Goal: Information Seeking & Learning: Compare options

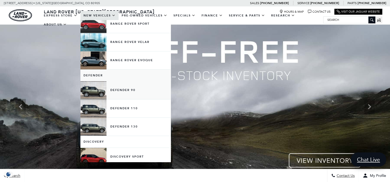
scroll to position [26, 0]
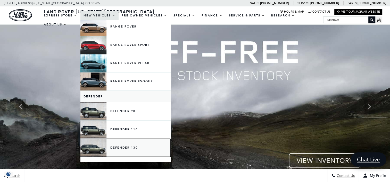
click at [115, 149] on link "Defender 130" at bounding box center [125, 148] width 90 height 18
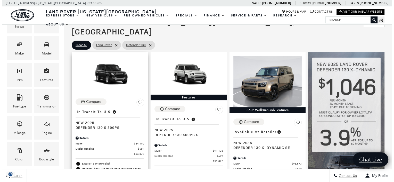
scroll to position [52, 0]
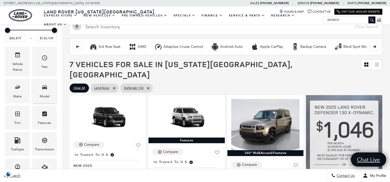
click at [38, 96] on div "Model" at bounding box center [44, 91] width 24 height 24
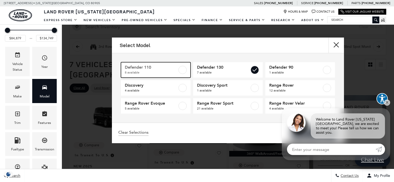
click at [157, 70] on span "8 available" at bounding box center [151, 72] width 53 height 5
type input "$81,974"
checkbox input "true"
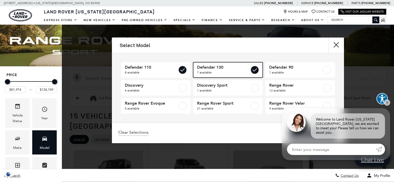
click at [250, 71] on label at bounding box center [254, 70] width 8 height 8
type input "$125,234"
checkbox input "false"
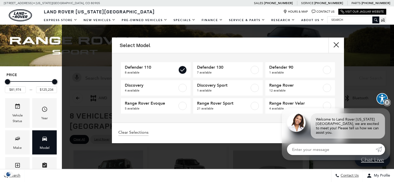
click at [388, 106] on link "✕" at bounding box center [387, 103] width 6 height 6
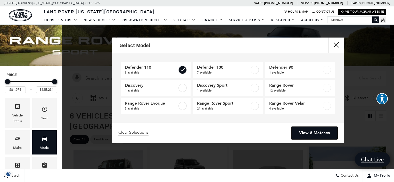
click at [326, 134] on link "View 8 Matches" at bounding box center [314, 133] width 46 height 13
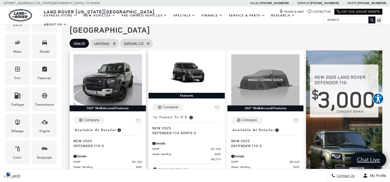
scroll to position [103, 0]
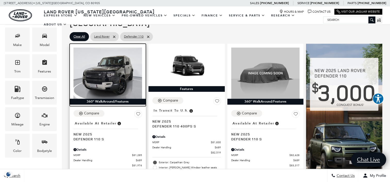
click at [111, 67] on img at bounding box center [107, 73] width 69 height 51
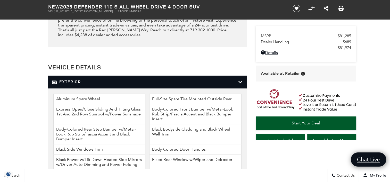
scroll to position [618, 0]
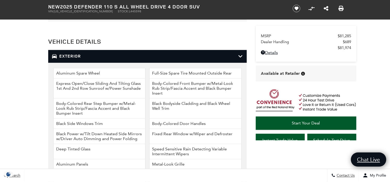
click at [94, 53] on div "Exterior" at bounding box center [147, 56] width 198 height 13
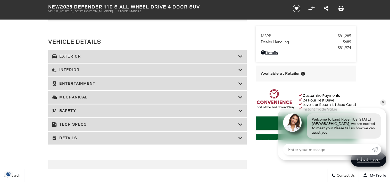
click at [106, 105] on div "Safety" at bounding box center [147, 111] width 198 height 13
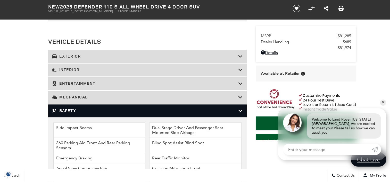
click at [107, 99] on h3 "Mechanical" at bounding box center [145, 97] width 186 height 5
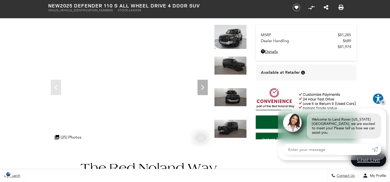
scroll to position [0, 0]
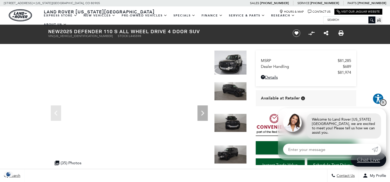
click at [383, 106] on link "✕" at bounding box center [383, 103] width 6 height 6
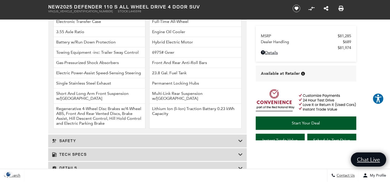
scroll to position [670, 0]
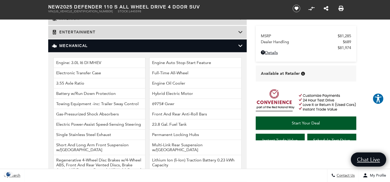
click at [81, 46] on h3 "Mechanical" at bounding box center [145, 45] width 186 height 5
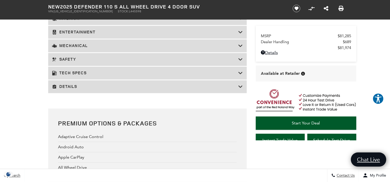
click at [77, 74] on h3 "Tech Specs" at bounding box center [145, 73] width 186 height 5
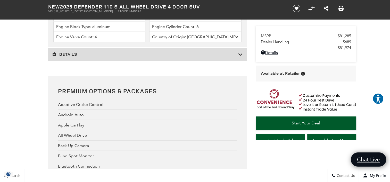
scroll to position [1263, 0]
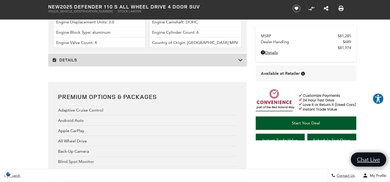
click at [85, 61] on div "Details" at bounding box center [147, 60] width 198 height 13
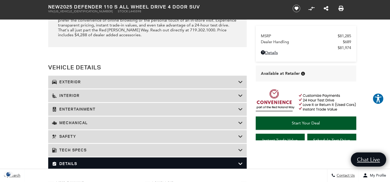
scroll to position [593, 0]
click at [88, 161] on div "Details" at bounding box center [147, 164] width 198 height 13
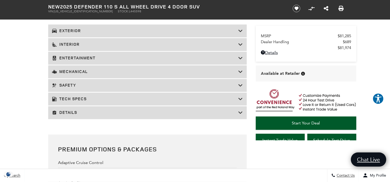
scroll to position [644, 0]
click at [94, 73] on h3 "Mechanical" at bounding box center [145, 71] width 186 height 5
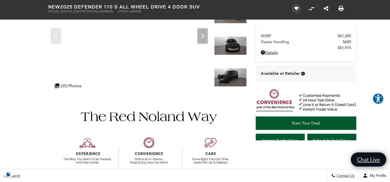
scroll to position [0, 0]
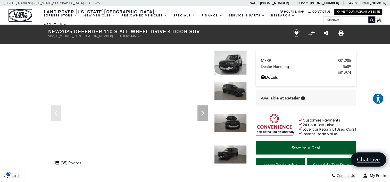
click at [26, 18] on img "land-rover" at bounding box center [20, 15] width 23 height 12
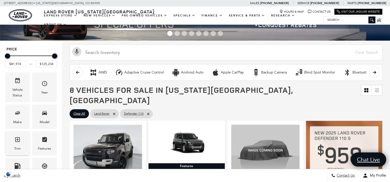
click at [17, 142] on icon "Trim" at bounding box center [17, 140] width 6 height 6
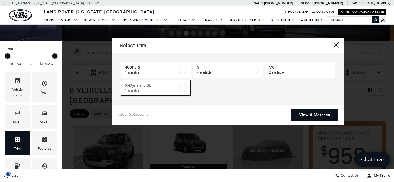
click at [177, 85] on link "X-Dynamic SE 1 available" at bounding box center [156, 87] width 70 height 15
type input "$84,452"
checkbox input "true"
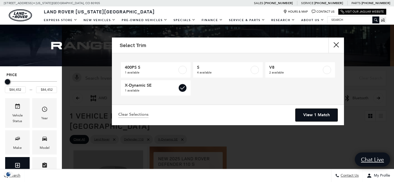
click at [308, 115] on link "View 1 Match" at bounding box center [316, 115] width 42 height 13
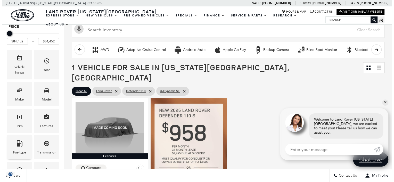
scroll to position [52, 0]
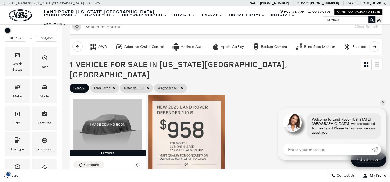
click at [15, 119] on span "Trim" at bounding box center [17, 115] width 6 height 11
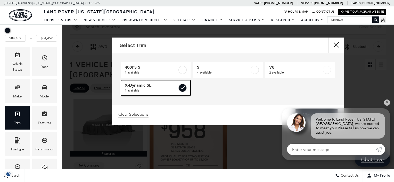
click at [179, 93] on link "X-Dynamic SE 1 available" at bounding box center [156, 87] width 70 height 15
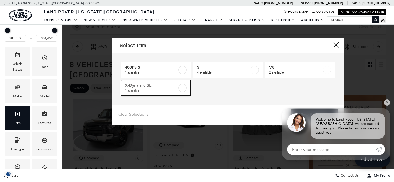
type input "$81,974"
type input "$125,234"
checkbox input "false"
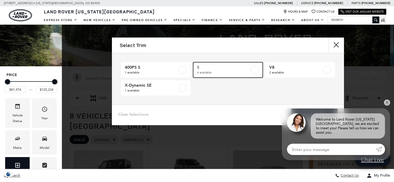
click at [254, 69] on label at bounding box center [254, 70] width 8 height 8
type input "$85,062"
checkbox input "true"
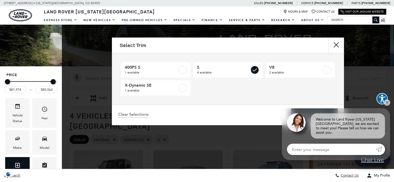
click at [300, 109] on link "View 4 Matches" at bounding box center [314, 115] width 46 height 13
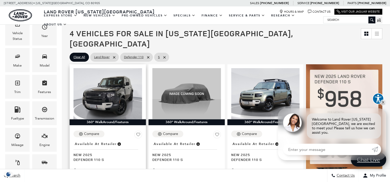
scroll to position [103, 0]
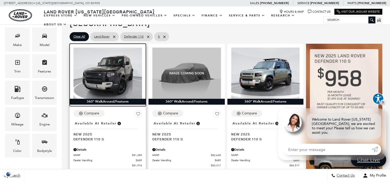
click at [108, 69] on img at bounding box center [107, 73] width 69 height 51
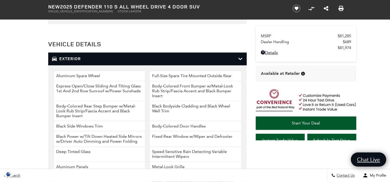
scroll to position [618, 0]
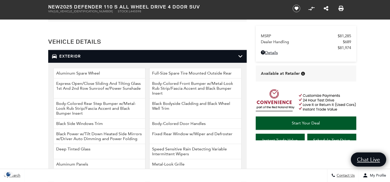
click at [71, 59] on h3 "Exterior" at bounding box center [145, 56] width 186 height 5
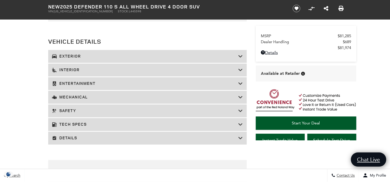
click at [69, 100] on h3 "Mechanical" at bounding box center [145, 97] width 186 height 5
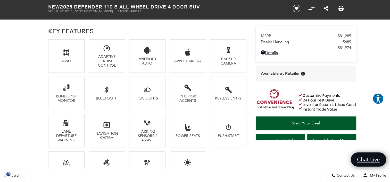
scroll to position [361, 0]
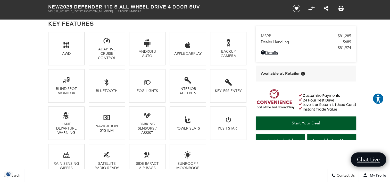
click at [73, 45] on li "AWD" at bounding box center [66, 48] width 37 height 33
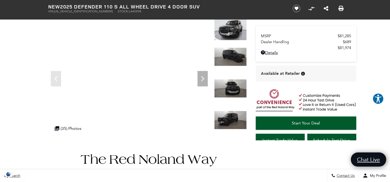
scroll to position [26, 0]
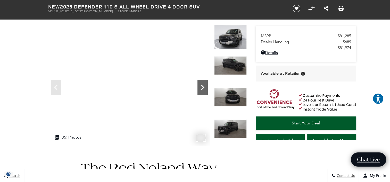
click at [206, 85] on icon "Next" at bounding box center [202, 87] width 10 height 10
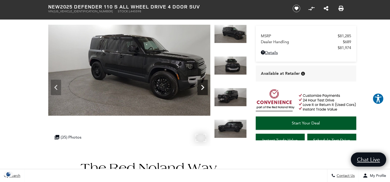
click at [206, 85] on icon "Next" at bounding box center [202, 87] width 10 height 10
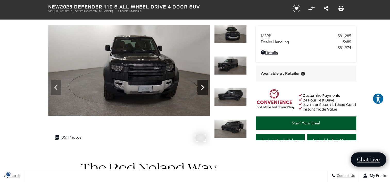
click at [206, 85] on icon "Next" at bounding box center [202, 87] width 10 height 10
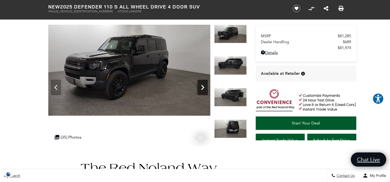
click at [206, 85] on icon "Next" at bounding box center [202, 87] width 10 height 10
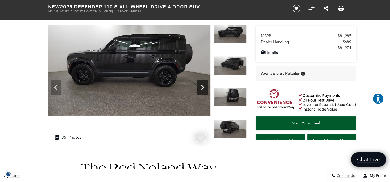
click at [205, 85] on icon "Next" at bounding box center [202, 87] width 10 height 10
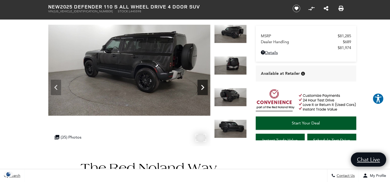
click at [205, 85] on icon "Next" at bounding box center [202, 87] width 10 height 10
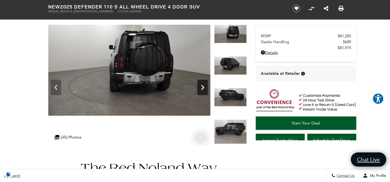
click at [205, 86] on icon "Next" at bounding box center [202, 87] width 10 height 10
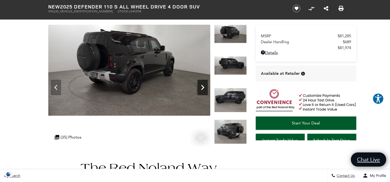
click at [205, 86] on icon "Next" at bounding box center [202, 87] width 10 height 10
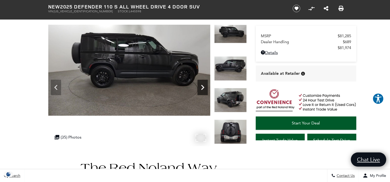
click at [205, 86] on icon "Next" at bounding box center [202, 87] width 10 height 10
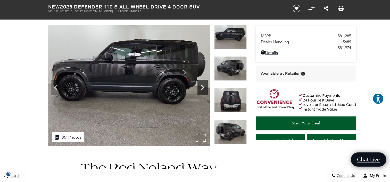
click at [205, 86] on icon "Next" at bounding box center [202, 87] width 10 height 10
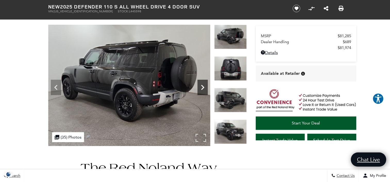
click at [204, 86] on icon "Next" at bounding box center [202, 87] width 10 height 10
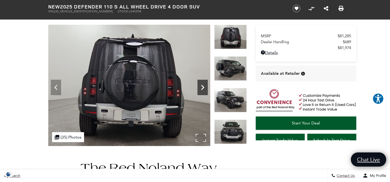
click at [204, 86] on icon "Next" at bounding box center [202, 87] width 10 height 10
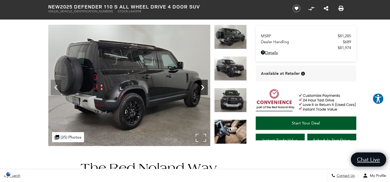
click at [204, 86] on icon "Next" at bounding box center [202, 87] width 10 height 10
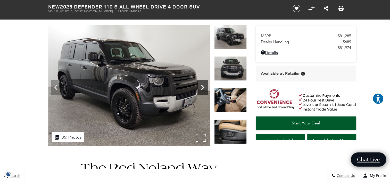
click at [204, 86] on icon "Next" at bounding box center [202, 87] width 10 height 10
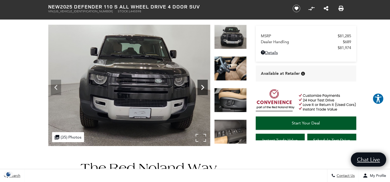
click at [204, 85] on icon "Next" at bounding box center [202, 87] width 10 height 10
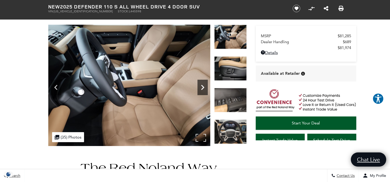
click at [204, 85] on icon "Next" at bounding box center [202, 87] width 10 height 10
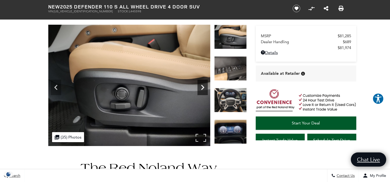
click at [204, 85] on icon "Next" at bounding box center [202, 87] width 10 height 10
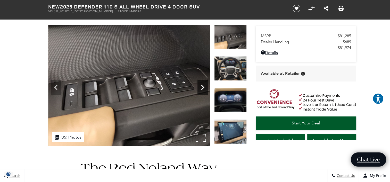
click at [204, 85] on icon "Next" at bounding box center [202, 87] width 10 height 10
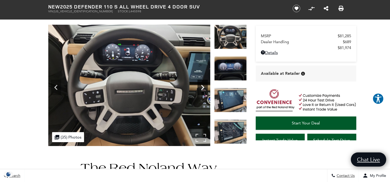
click at [204, 85] on icon "Next" at bounding box center [202, 87] width 10 height 10
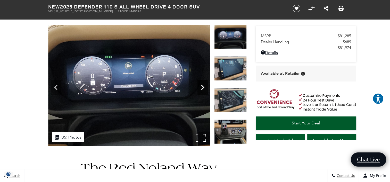
click at [203, 88] on icon "Next" at bounding box center [202, 87] width 3 height 5
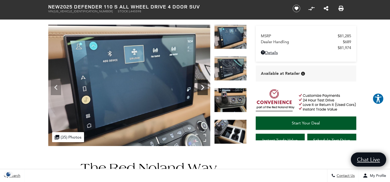
click at [203, 88] on icon "Next" at bounding box center [202, 87] width 3 height 5
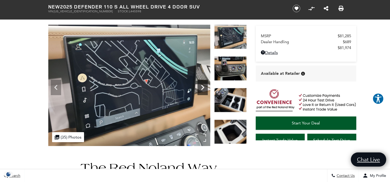
click at [203, 88] on icon "Next" at bounding box center [202, 87] width 3 height 5
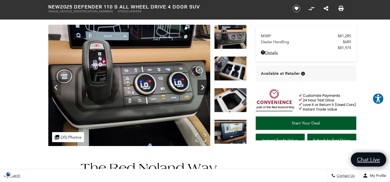
click at [203, 88] on icon "Next" at bounding box center [202, 87] width 3 height 5
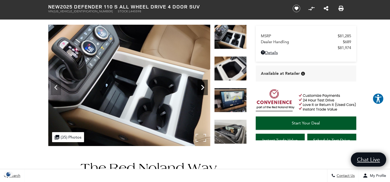
click at [203, 88] on icon "Next" at bounding box center [202, 87] width 3 height 5
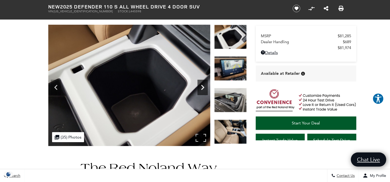
click at [203, 88] on icon "Next" at bounding box center [202, 87] width 3 height 5
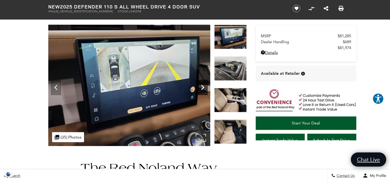
click at [203, 88] on icon "Next" at bounding box center [202, 87] width 3 height 5
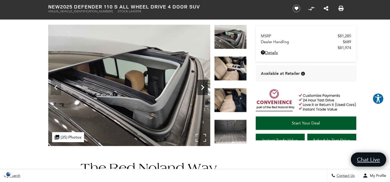
click at [203, 88] on icon "Next" at bounding box center [202, 87] width 3 height 5
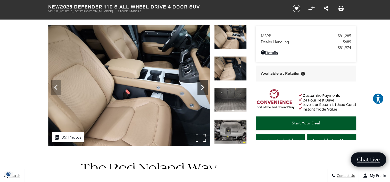
click at [203, 88] on icon "Next" at bounding box center [202, 87] width 3 height 5
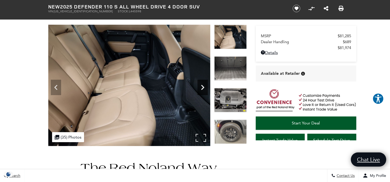
click at [203, 88] on icon "Next" at bounding box center [202, 87] width 3 height 5
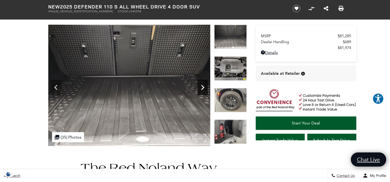
click at [203, 88] on icon "Next" at bounding box center [202, 87] width 3 height 5
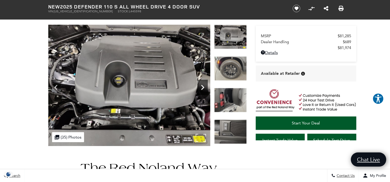
click at [203, 88] on icon "Next" at bounding box center [202, 87] width 3 height 5
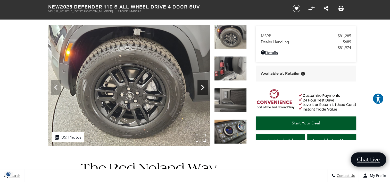
click at [203, 88] on icon "Next" at bounding box center [202, 87] width 3 height 5
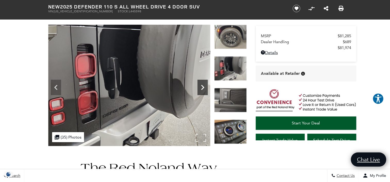
click at [202, 88] on icon "Next" at bounding box center [202, 87] width 10 height 10
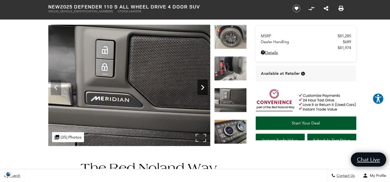
click at [202, 88] on icon "Next" at bounding box center [202, 87] width 10 height 10
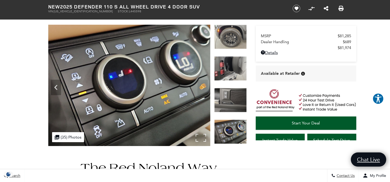
click at [203, 88] on img at bounding box center [129, 86] width 162 height 122
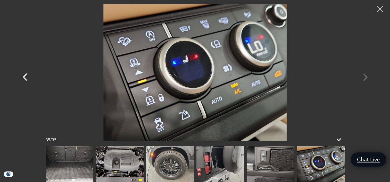
click at [380, 11] on div at bounding box center [380, 9] width 14 height 14
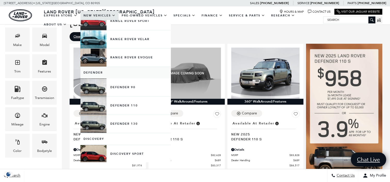
scroll to position [52, 0]
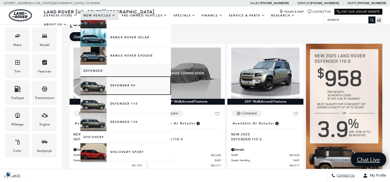
click at [115, 86] on link "Defender 90" at bounding box center [125, 86] width 90 height 18
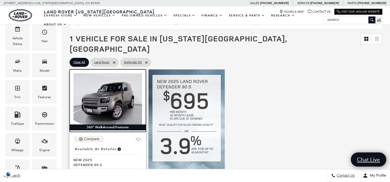
click at [114, 92] on img at bounding box center [107, 98] width 69 height 51
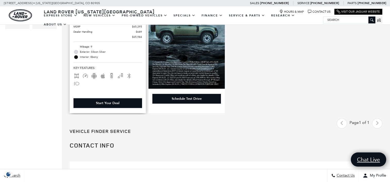
scroll to position [242, 0]
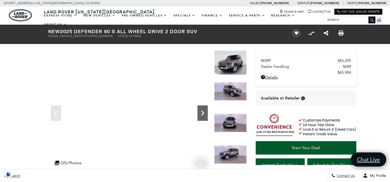
click at [204, 113] on icon "Next" at bounding box center [202, 113] width 10 height 10
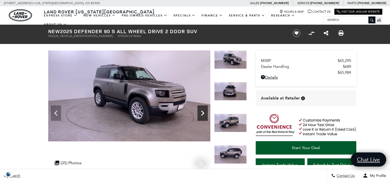
click at [204, 113] on icon "Next" at bounding box center [202, 113] width 10 height 10
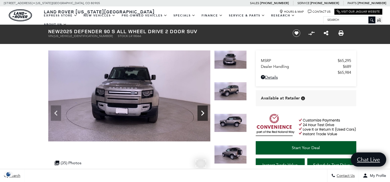
click at [204, 113] on icon "Next" at bounding box center [202, 113] width 10 height 10
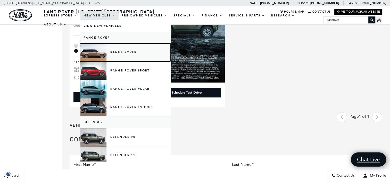
click at [112, 54] on link "Range Rover" at bounding box center [125, 53] width 90 height 18
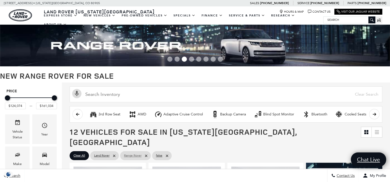
click at [148, 154] on icon at bounding box center [146, 156] width 4 height 4
type input "$57,690"
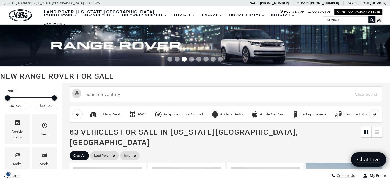
click at [138, 152] on link "false" at bounding box center [130, 156] width 20 height 9
click at [114, 155] on icon at bounding box center [114, 156] width 2 height 2
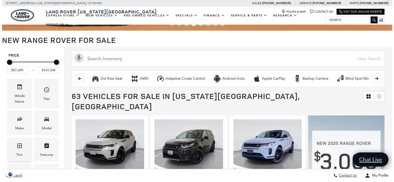
scroll to position [52, 0]
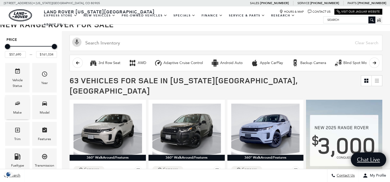
click at [20, 112] on div "Make" at bounding box center [17, 113] width 9 height 6
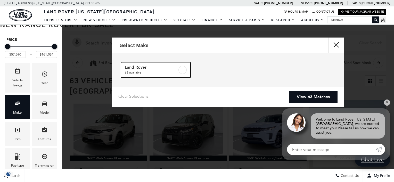
click at [177, 75] on link "Land Rover 63 available" at bounding box center [156, 69] width 70 height 15
checkbox input "true"
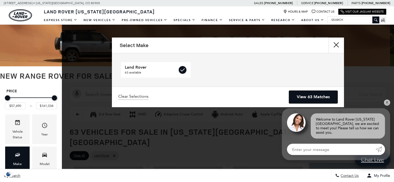
drag, startPoint x: 306, startPoint y: 95, endPoint x: 327, endPoint y: 97, distance: 20.8
click at [306, 95] on link "View 63 Matches" at bounding box center [313, 97] width 48 height 13
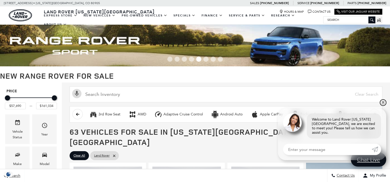
click at [382, 106] on link "✕" at bounding box center [383, 103] width 6 height 6
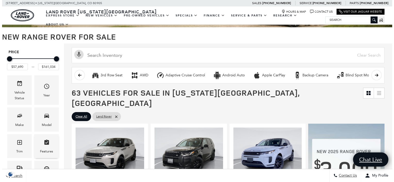
scroll to position [77, 0]
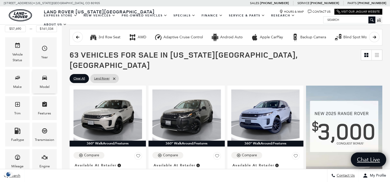
click at [50, 81] on div "Model" at bounding box center [44, 82] width 24 height 24
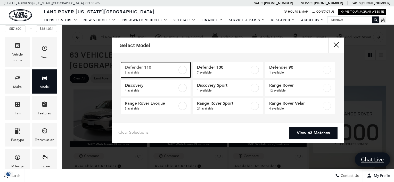
click at [185, 69] on label at bounding box center [182, 70] width 8 height 8
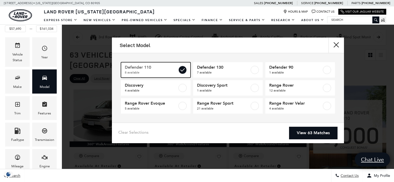
type input "$81,974"
type input "$125,234"
checkbox input "true"
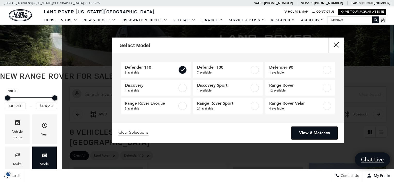
click at [308, 134] on link "View 8 Matches" at bounding box center [314, 133] width 46 height 13
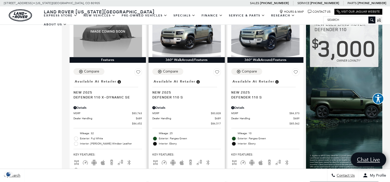
scroll to position [335, 0]
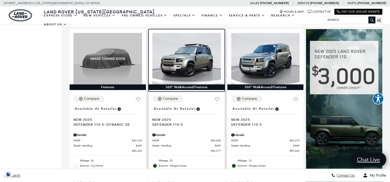
click at [177, 54] on img at bounding box center [186, 58] width 69 height 51
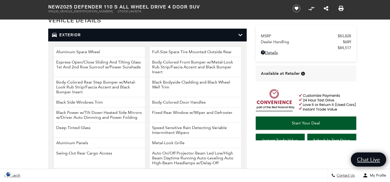
scroll to position [644, 0]
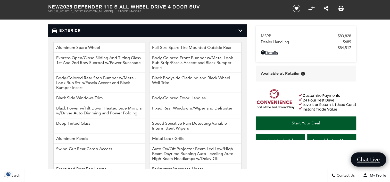
click at [84, 28] on h3 "Exterior" at bounding box center [145, 30] width 186 height 5
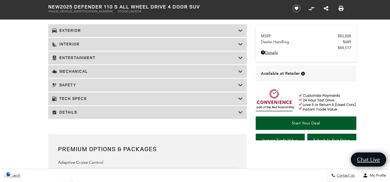
click at [78, 72] on h3 "Mechanical" at bounding box center [145, 71] width 186 height 5
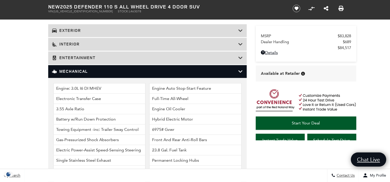
click at [78, 71] on h3 "Mechanical" at bounding box center [145, 71] width 186 height 5
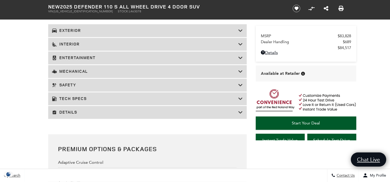
click at [84, 97] on h3 "Tech Specs" at bounding box center [145, 98] width 186 height 5
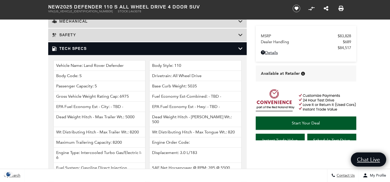
scroll to position [696, 0]
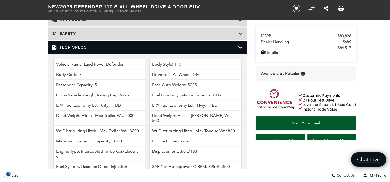
click at [80, 48] on h3 "Tech Specs" at bounding box center [145, 47] width 186 height 5
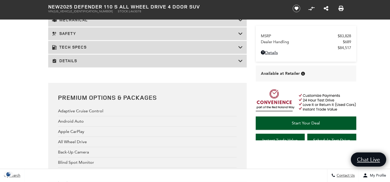
click at [81, 60] on h3 "Details" at bounding box center [145, 60] width 186 height 5
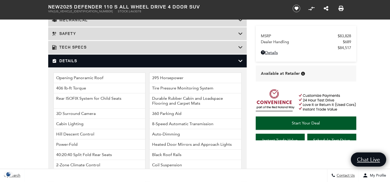
click at [80, 63] on h3 "Details" at bounding box center [145, 60] width 186 height 5
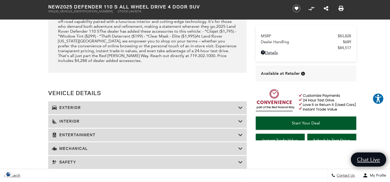
scroll to position [593, 0]
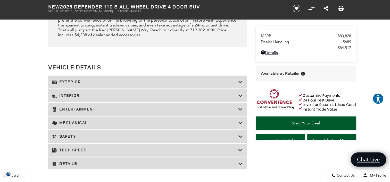
click at [104, 127] on div "Mechanical" at bounding box center [147, 123] width 198 height 13
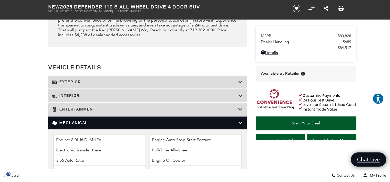
click at [95, 124] on h3 "Mechanical" at bounding box center [145, 123] width 186 height 5
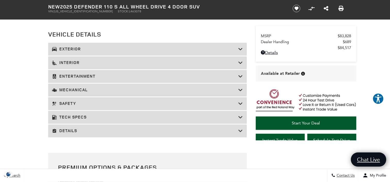
scroll to position [644, 0]
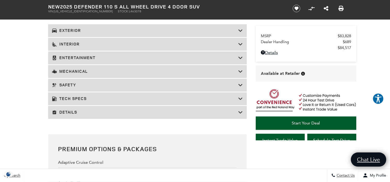
click at [102, 98] on h3 "Tech Specs" at bounding box center [145, 98] width 186 height 5
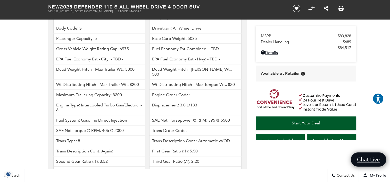
scroll to position [747, 0]
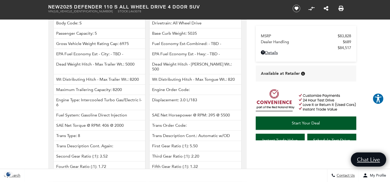
click at [110, 121] on li "SAE Net Torque @ RPM: 406 @ 2000" at bounding box center [99, 126] width 92 height 10
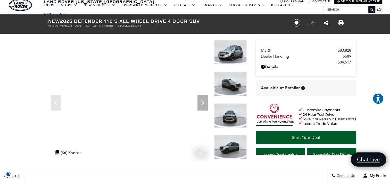
scroll to position [0, 0]
